Goal: Task Accomplishment & Management: Manage account settings

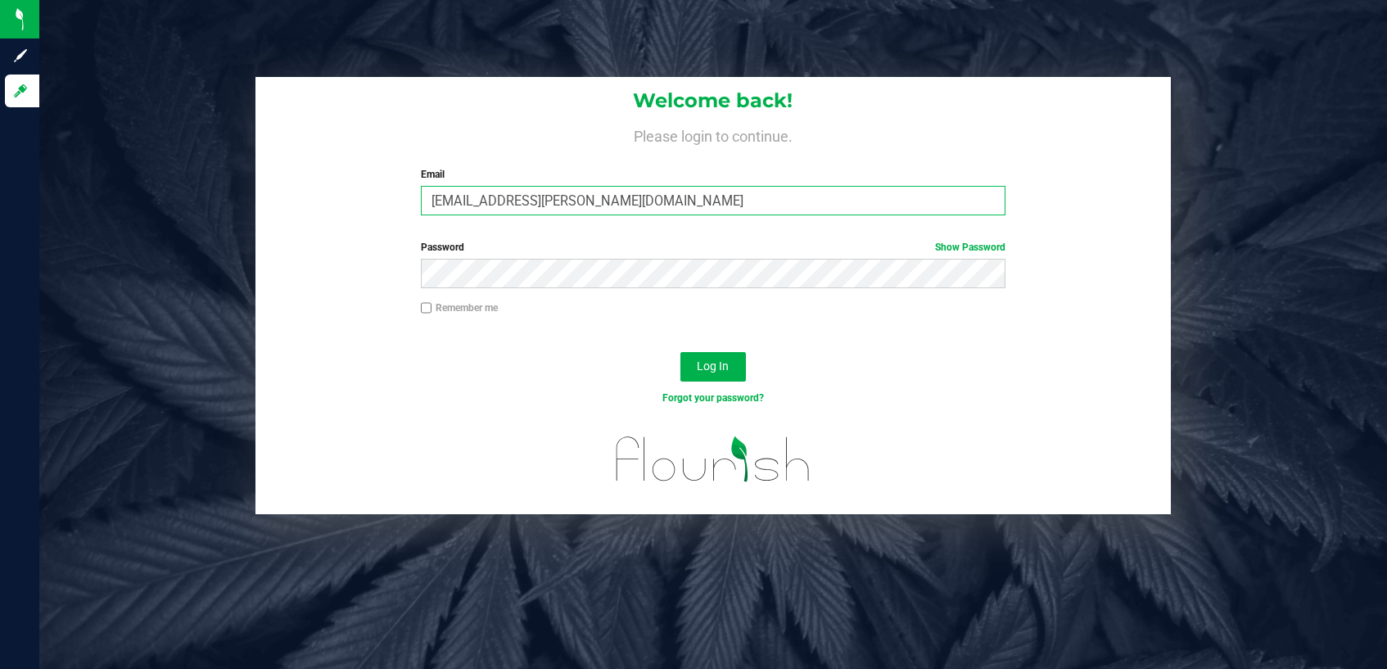
click at [678, 210] on input "[EMAIL_ADDRESS][PERSON_NAME][DOMAIN_NAME]" at bounding box center [714, 200] width 586 height 29
type input "[PERSON_NAME][EMAIL_ADDRESS][PERSON_NAME][DOMAIN_NAME]"
click at [694, 375] on button "Log In" at bounding box center [714, 366] width 66 height 29
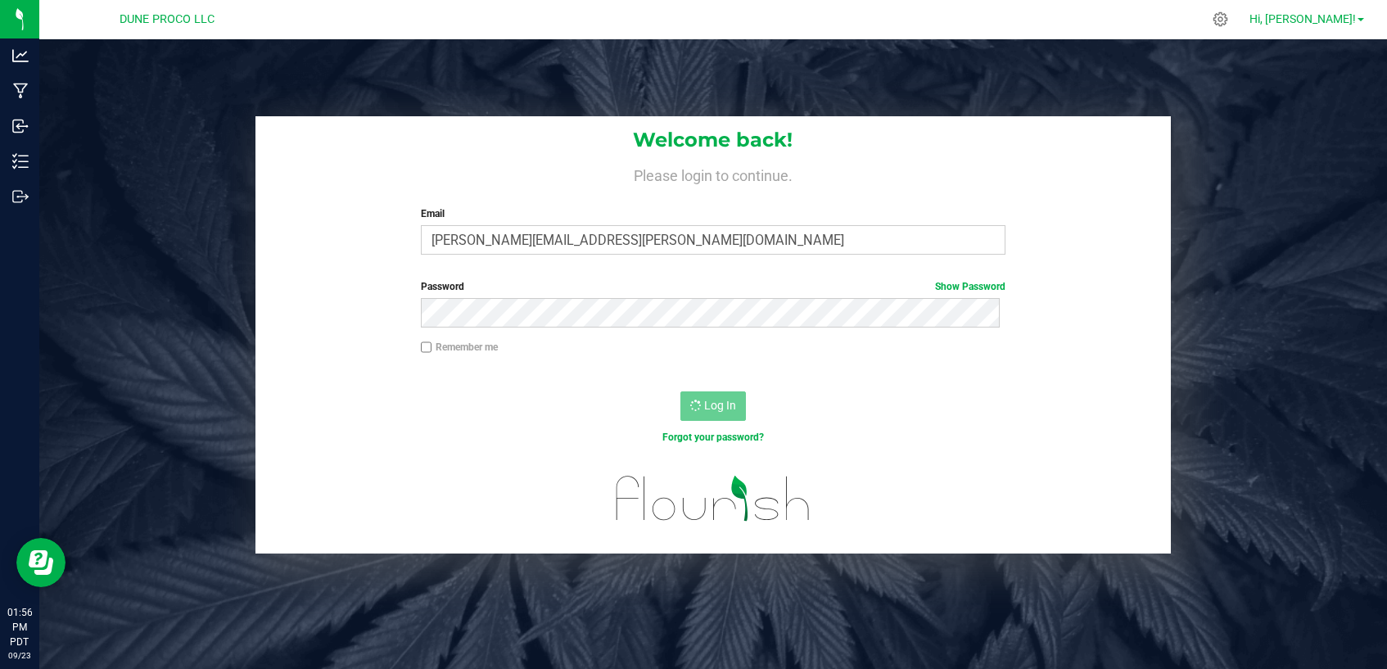
click at [1323, 21] on span "Hi, [PERSON_NAME]!" at bounding box center [1303, 18] width 106 height 13
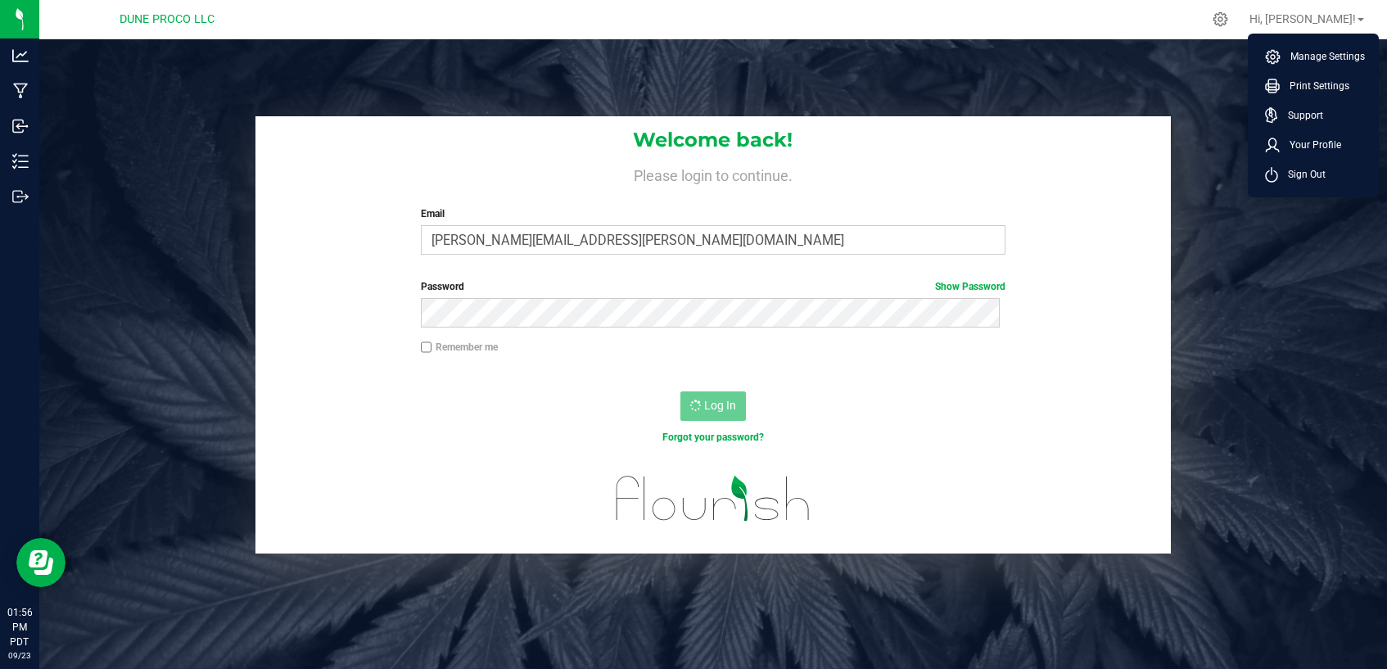
click at [1336, 179] on li "Sign Out" at bounding box center [1313, 174] width 123 height 29
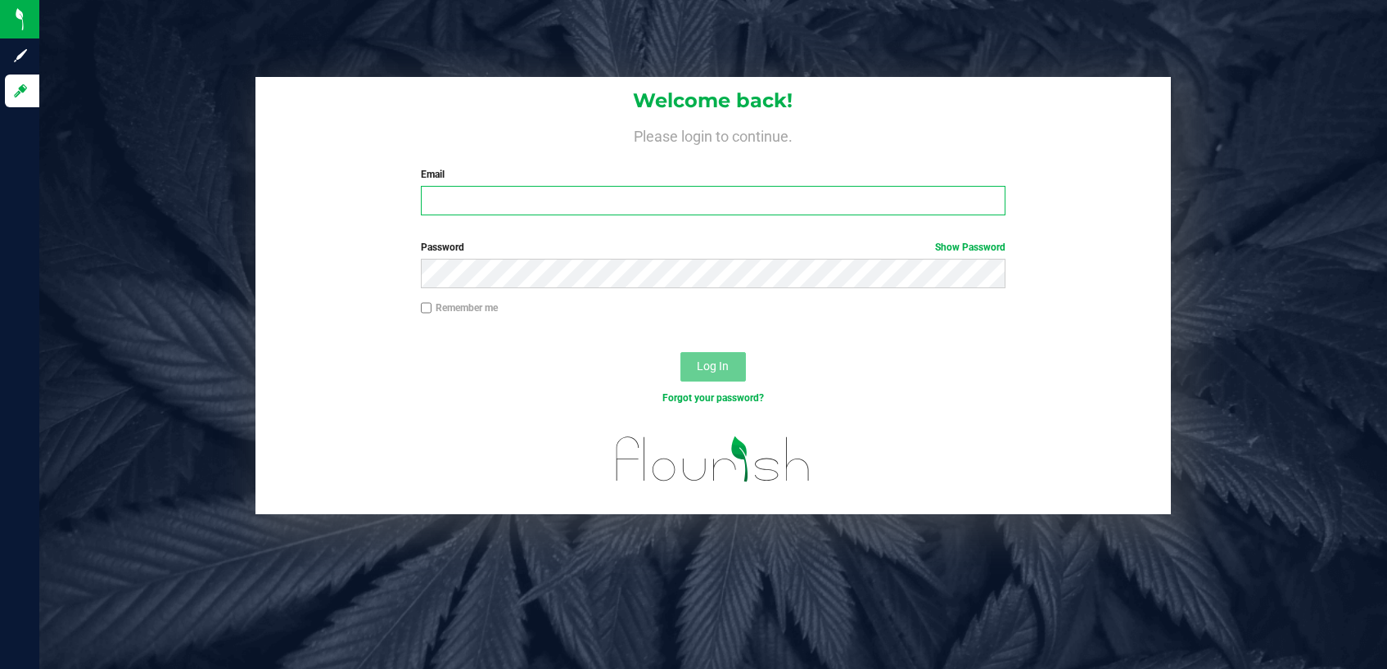
type input "[EMAIL_ADDRESS][PERSON_NAME][DOMAIN_NAME]"
click at [684, 364] on button "Log In" at bounding box center [714, 366] width 66 height 29
